Goal: Transaction & Acquisition: Book appointment/travel/reservation

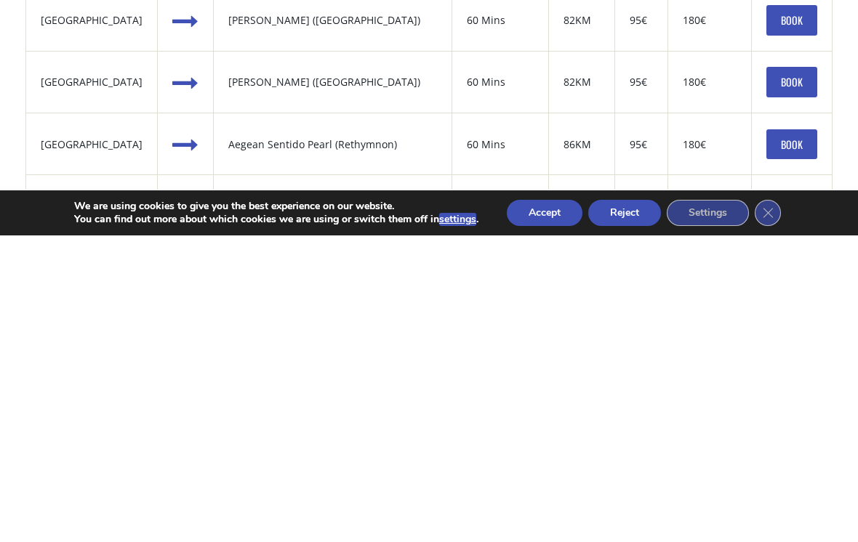
type input "Malia windmill"
click at [545, 507] on button "Accept" at bounding box center [545, 520] width 76 height 26
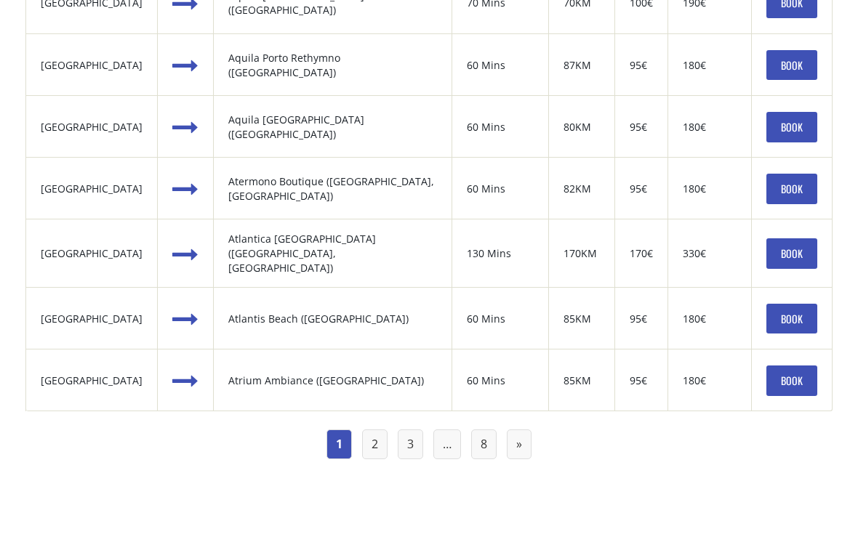
scroll to position [1571, 0]
click at [411, 429] on link "3" at bounding box center [410, 444] width 25 height 30
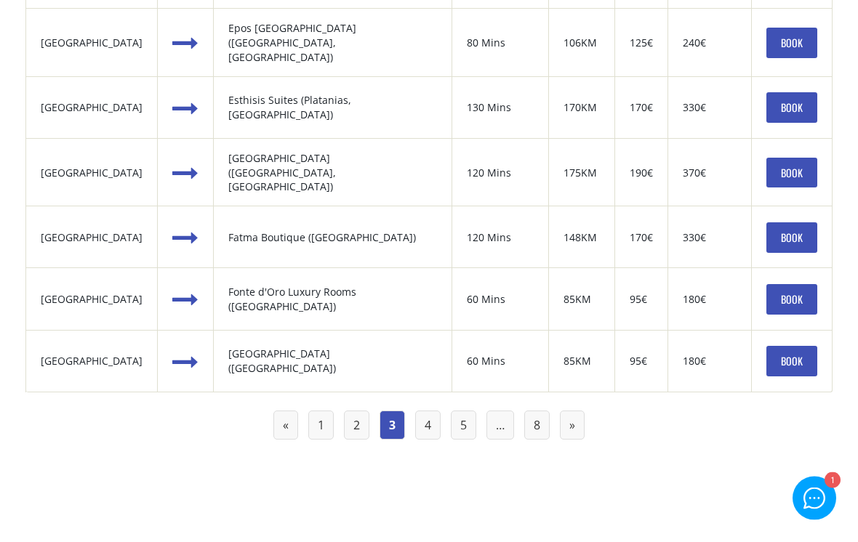
scroll to position [1602, 0]
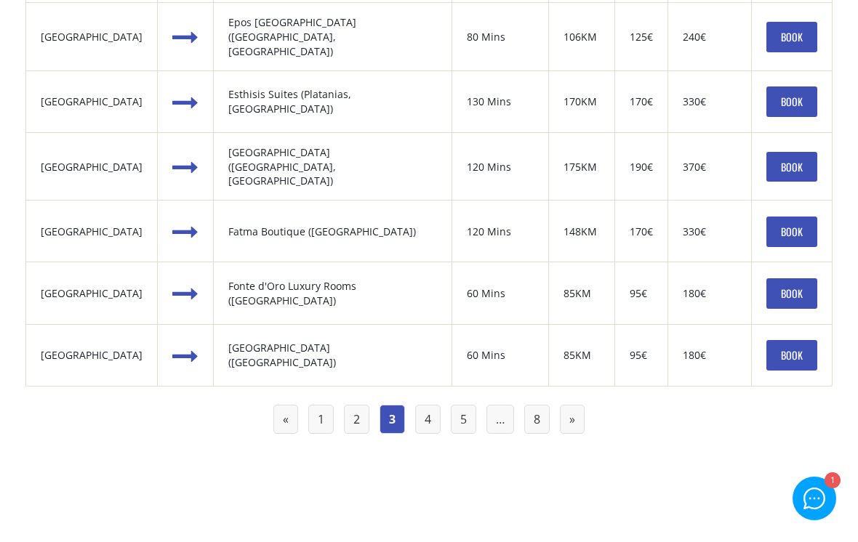
click at [539, 405] on link "8" at bounding box center [536, 420] width 25 height 30
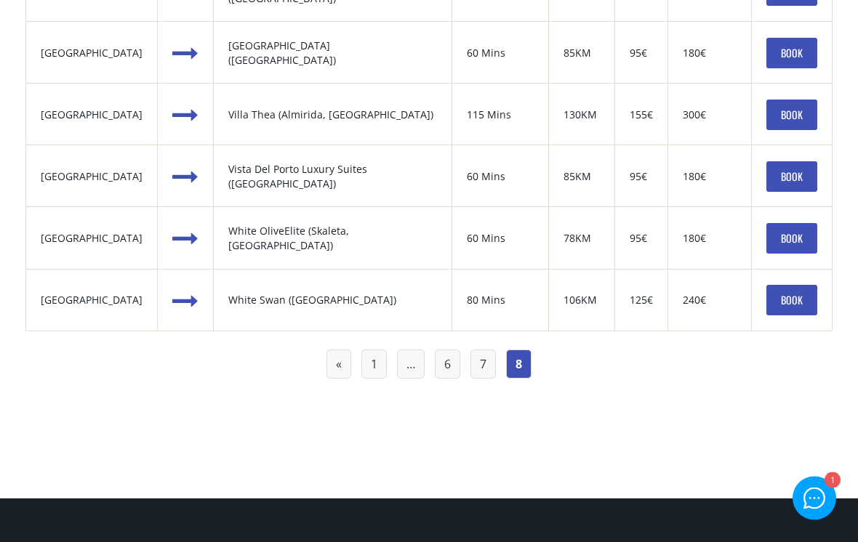
scroll to position [785, 0]
click at [449, 350] on link "6" at bounding box center [447, 365] width 25 height 30
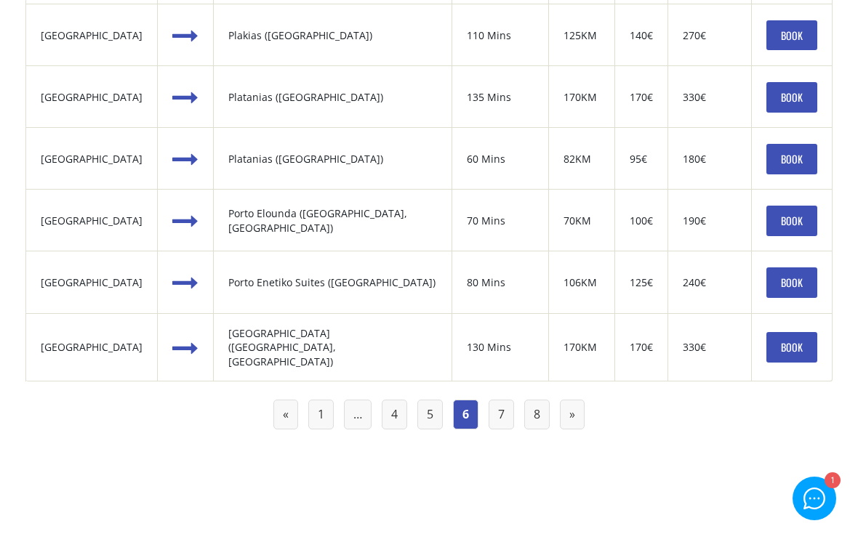
scroll to position [1598, 0]
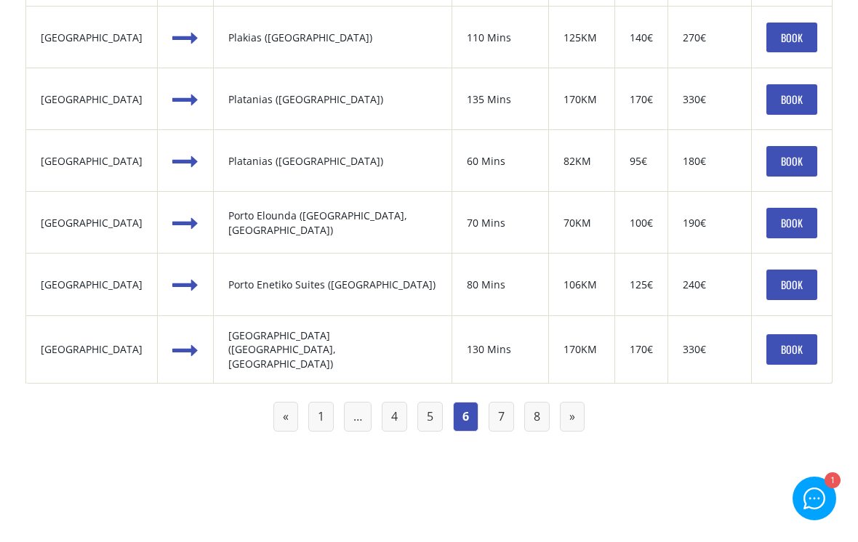
click at [430, 402] on link "5" at bounding box center [429, 417] width 25 height 30
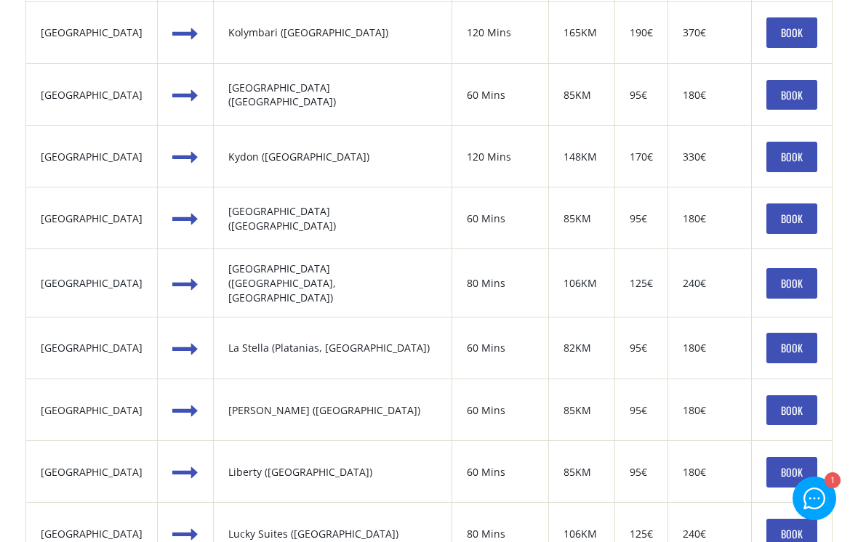
scroll to position [661, 0]
